Goal: Task Accomplishment & Management: Complete application form

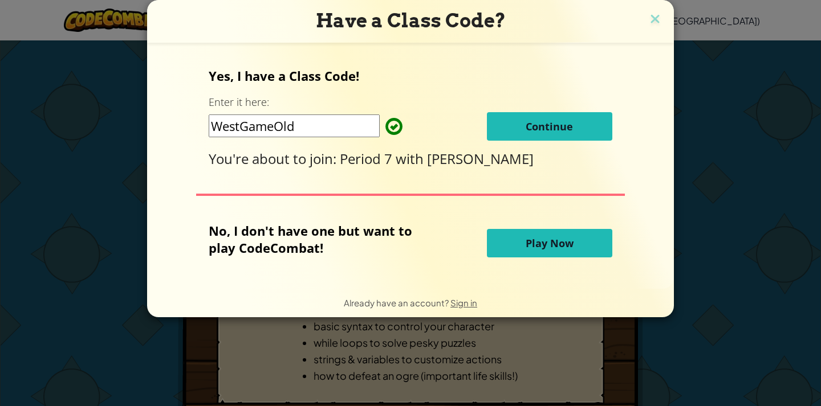
click at [589, 125] on button "Continue" at bounding box center [549, 126] width 125 height 29
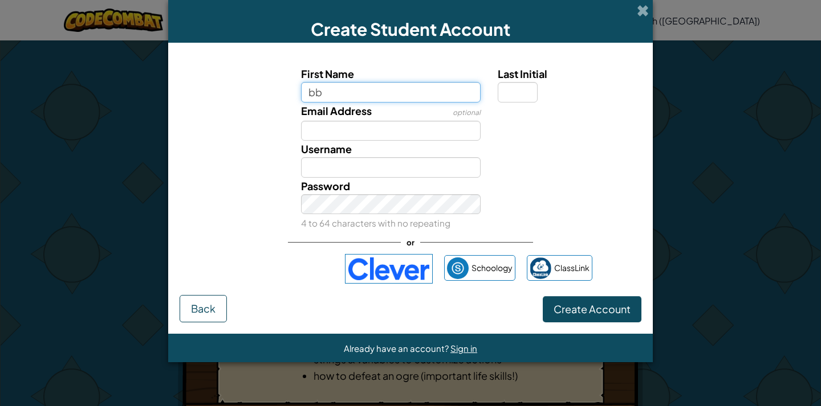
type input "b"
type input "[PERSON_NAME] and meeeeeeeeeeeeeeeeeeeeeeeeeeeeeeeeeeeeeeee"
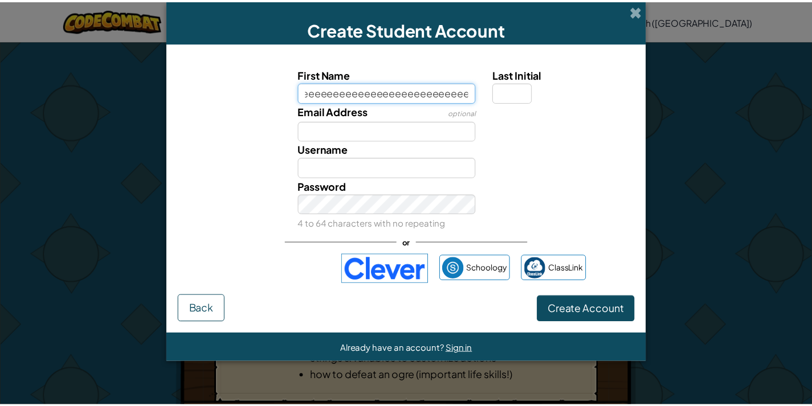
scroll to position [0, 0]
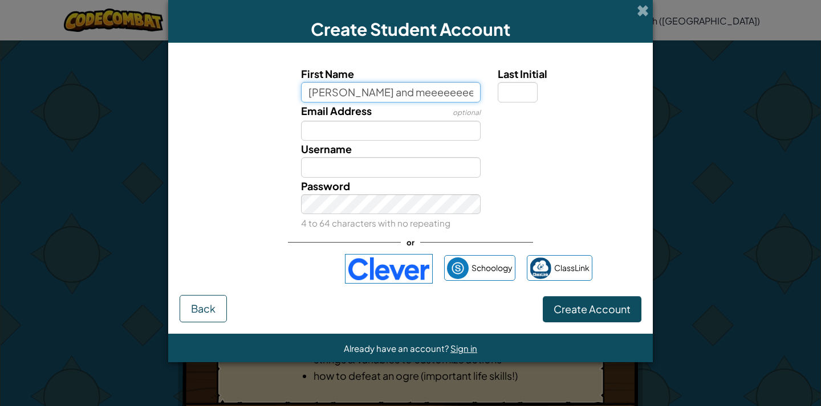
drag, startPoint x: 475, startPoint y: 91, endPoint x: 190, endPoint y: 115, distance: 286.1
click at [212, 118] on div "First Name [PERSON_NAME] and meeeeeeeeeeeeeeeeeeeeeeeeeeeeeeeeeeeeeeee Last Ini…" at bounding box center [410, 149] width 456 height 166
type input "o"
type input "l"
type input "ygydaEEE"
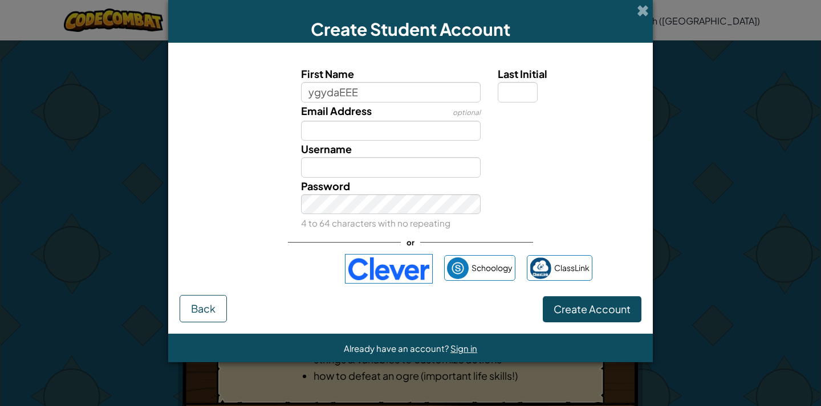
type input "YgydaEEE"
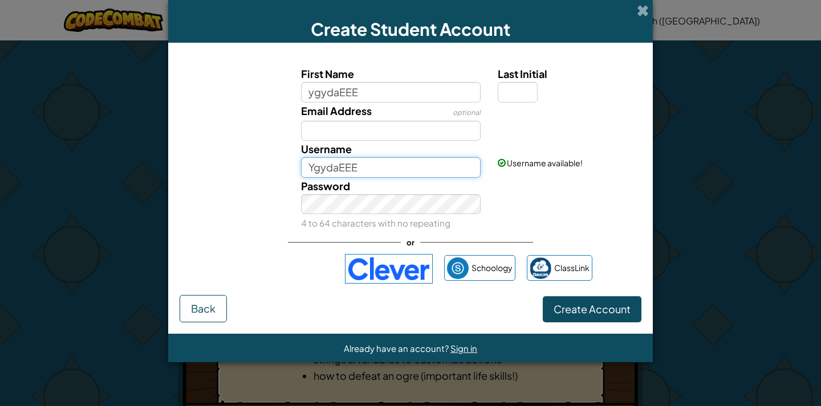
drag, startPoint x: 363, startPoint y: 172, endPoint x: 280, endPoint y: 180, distance: 83.6
click at [280, 180] on div "First Name ygydaEEE Last Initial Email Address optional Username YgydaEEE Usern…" at bounding box center [410, 149] width 456 height 166
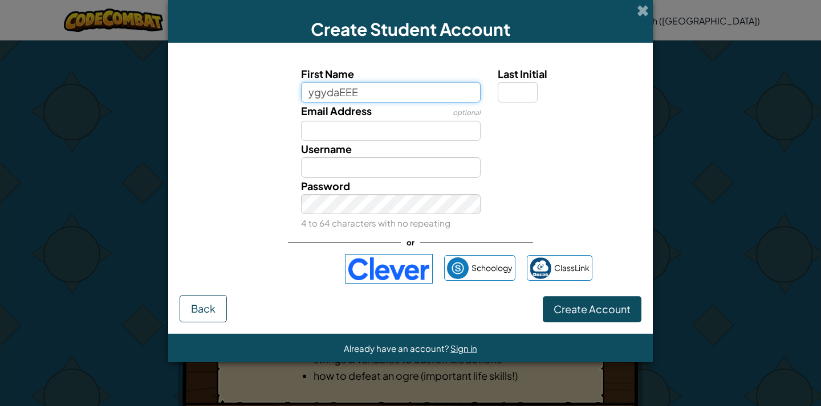
click at [384, 85] on input "ygydaEEE" at bounding box center [391, 92] width 180 height 21
drag, startPoint x: 379, startPoint y: 88, endPoint x: 286, endPoint y: 115, distance: 96.9
click at [286, 106] on div "First Name ygydaEEE Last Initial Email Address optional Username Password 4 to …" at bounding box center [410, 149] width 456 height 166
click at [332, 92] on input "First Name" at bounding box center [391, 92] width 180 height 21
click at [327, 95] on input "First Name" at bounding box center [391, 92] width 180 height 21
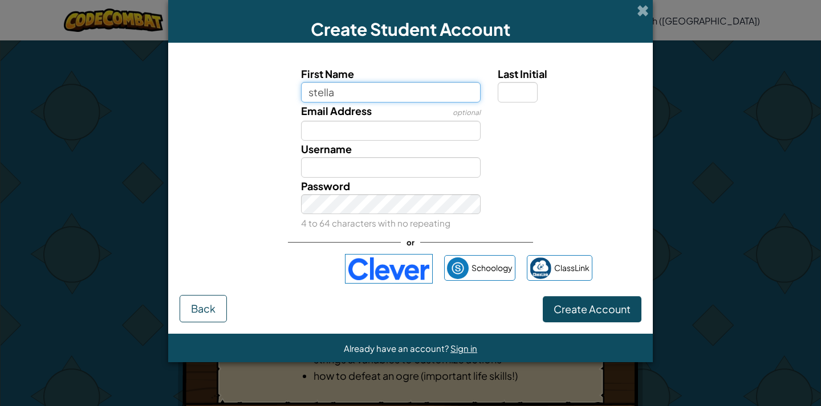
type input "stella"
type input "[PERSON_NAME]"
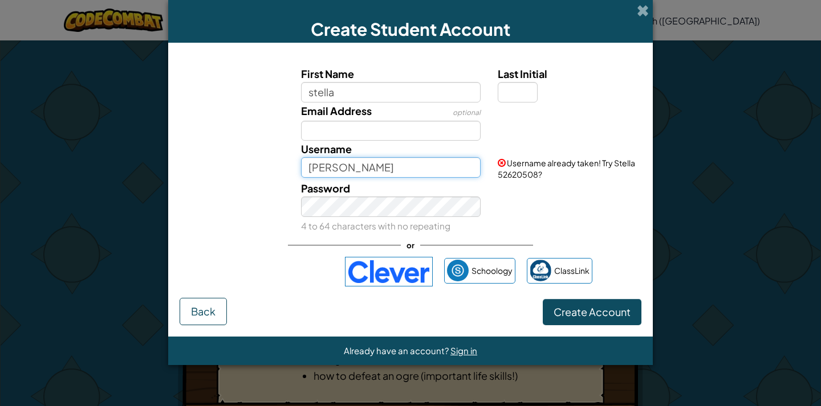
click at [339, 162] on input "[PERSON_NAME]" at bounding box center [391, 167] width 180 height 21
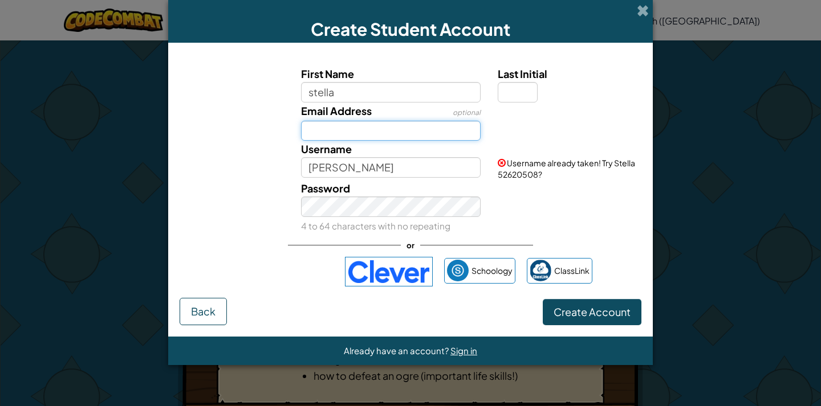
click at [315, 132] on input "Email Address" at bounding box center [391, 131] width 180 height 21
click at [513, 94] on input "Last Initial" at bounding box center [518, 92] width 40 height 21
type input "b"
type input "B"
type input "[PERSON_NAME]"
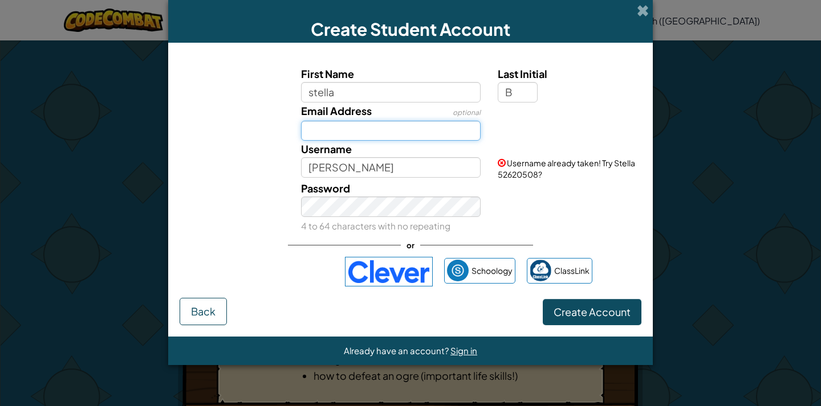
click at [429, 136] on input "Email Address" at bounding box center [391, 131] width 180 height 21
